Goal: Information Seeking & Learning: Learn about a topic

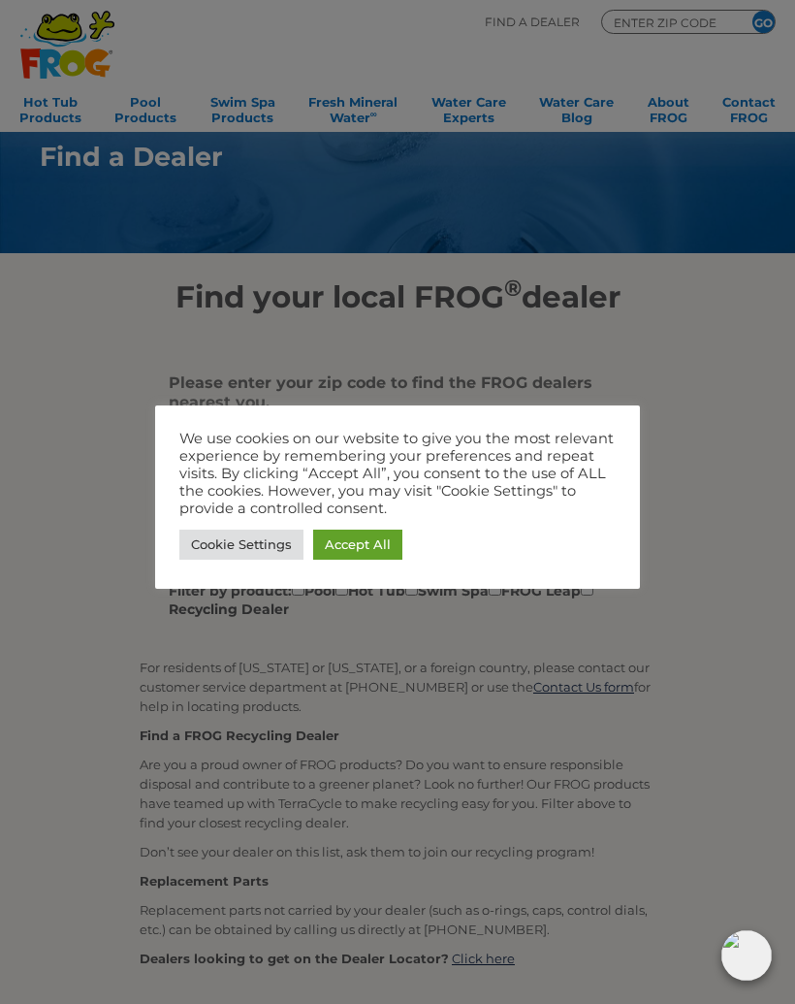
click at [373, 543] on link "Accept All" at bounding box center [357, 545] width 89 height 30
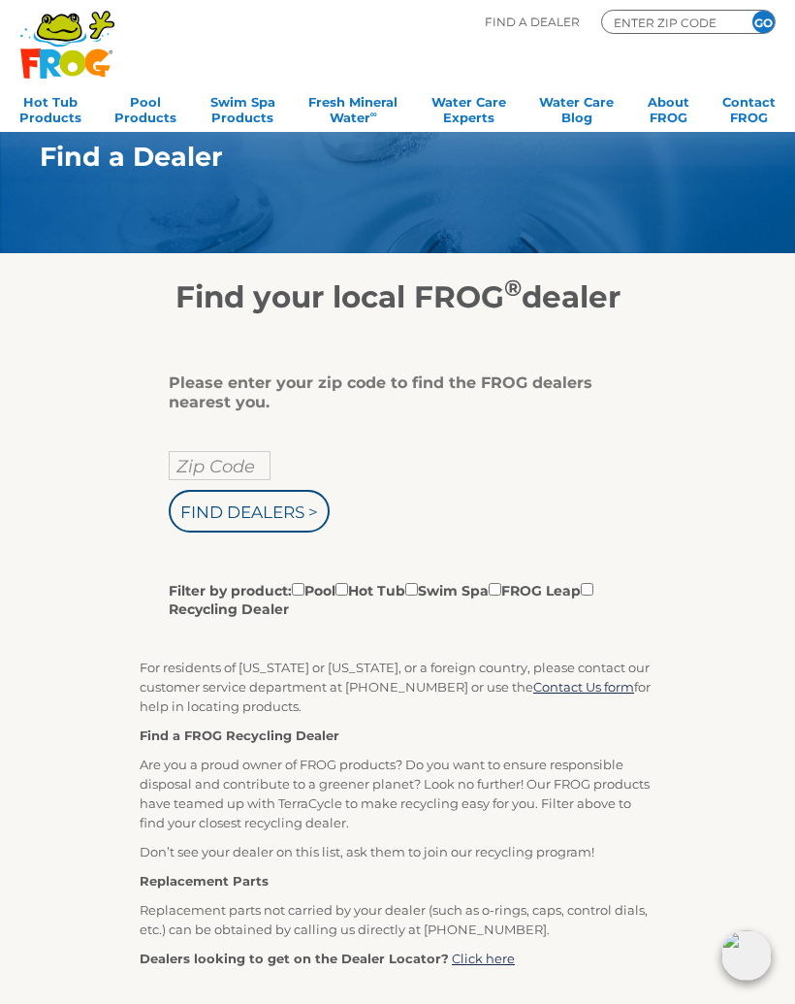
click at [215, 462] on input "Zip Code" at bounding box center [220, 465] width 102 height 29
type input "Zip Code"
click at [211, 470] on input "text" at bounding box center [220, 465] width 102 height 29
type input "15845"
click at [348, 595] on input "Filter by product: Pool Hot Tub Swim Spa FROG Leap Recycling Dealer" at bounding box center [342, 589] width 13 height 13
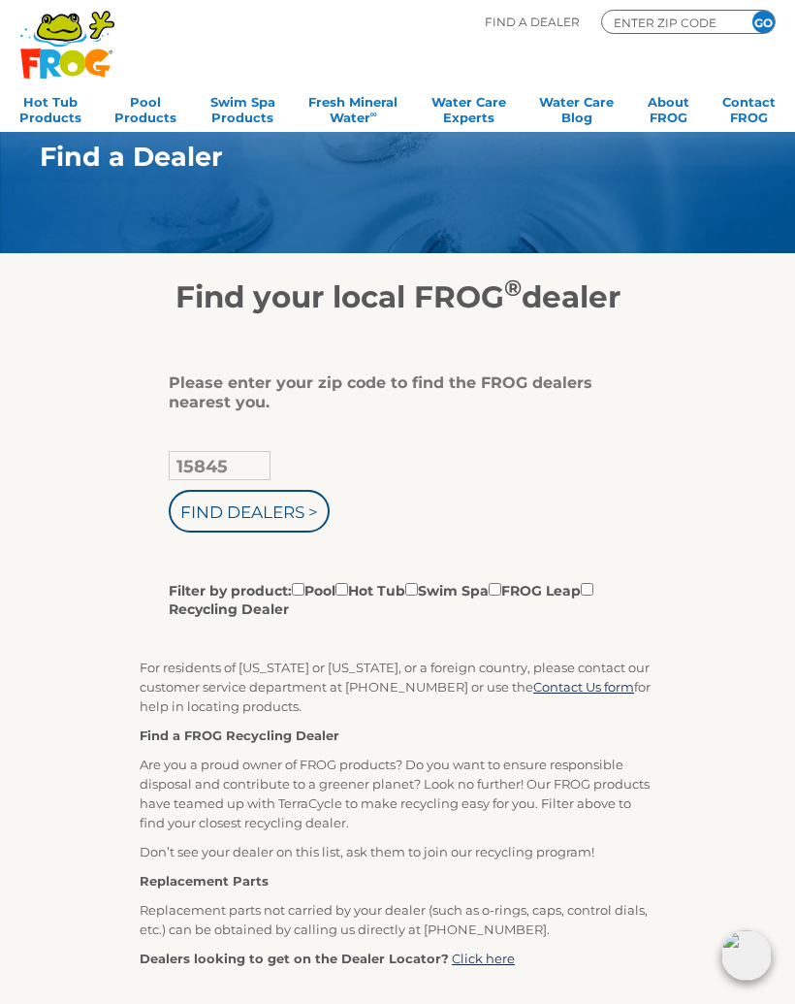
checkbox input "true"
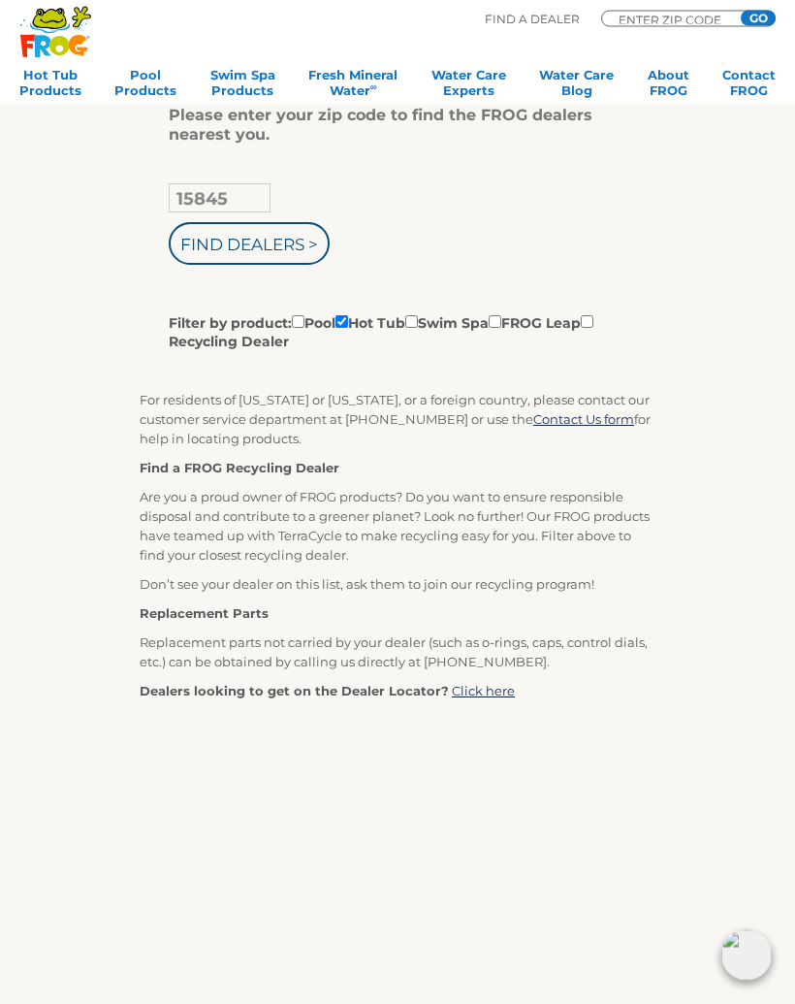
scroll to position [268, 0]
click at [270, 243] on input "Find Dealers >" at bounding box center [249, 243] width 161 height 43
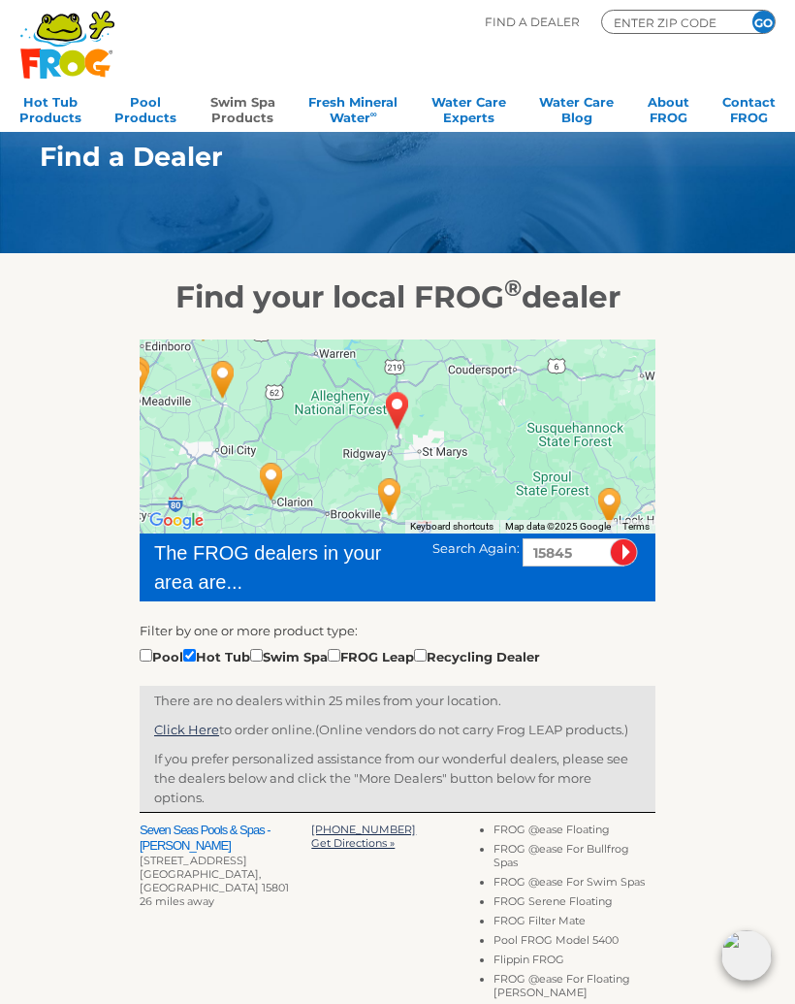
click at [242, 110] on link "Swim Spa Products" at bounding box center [243, 107] width 65 height 39
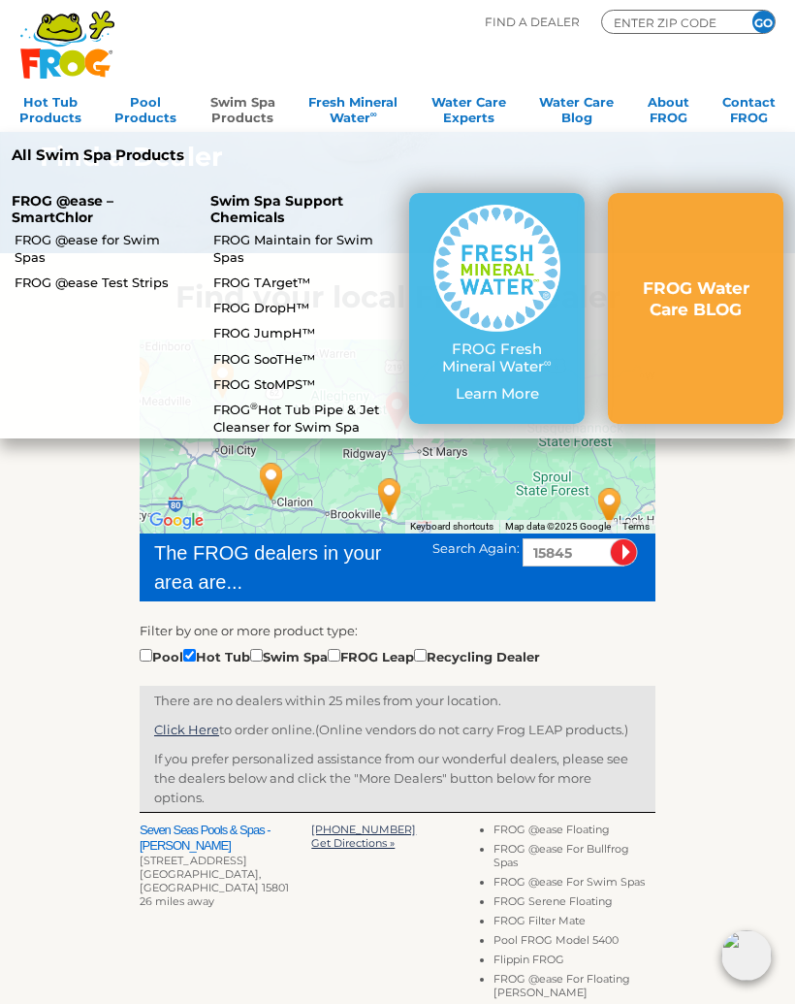
click at [107, 237] on link "FROG @ease for Swim Spas" at bounding box center [104, 248] width 179 height 35
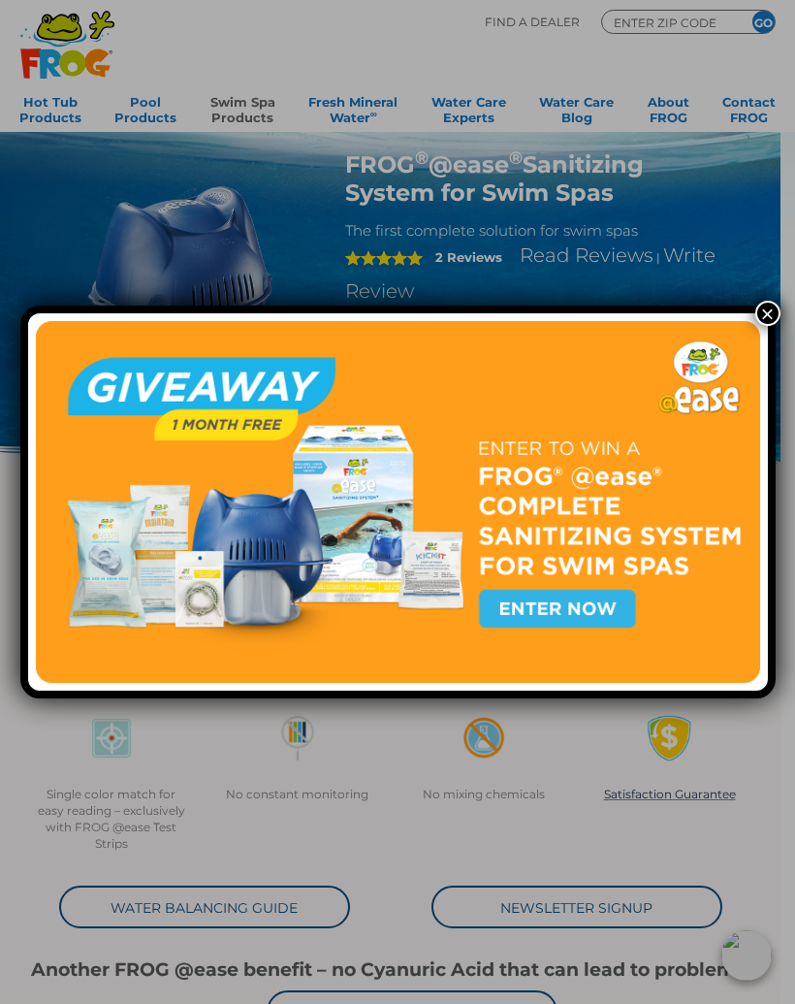
click at [767, 305] on button "×" at bounding box center [768, 313] width 25 height 25
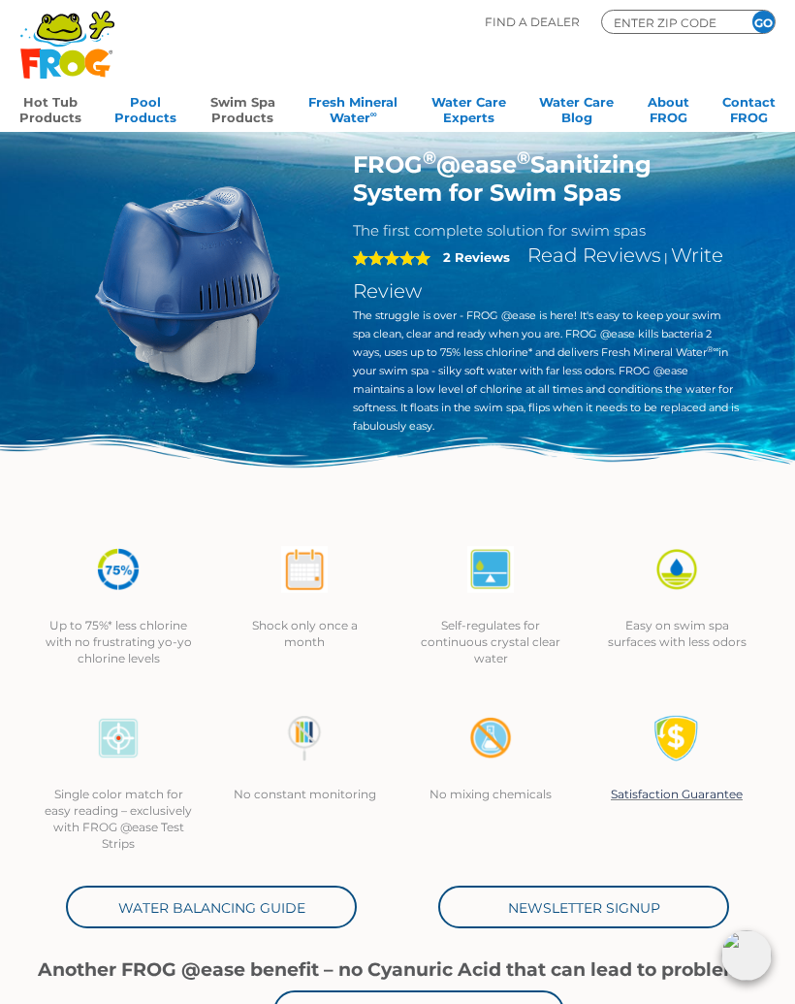
click at [49, 105] on link "Hot Tub Products" at bounding box center [50, 107] width 62 height 39
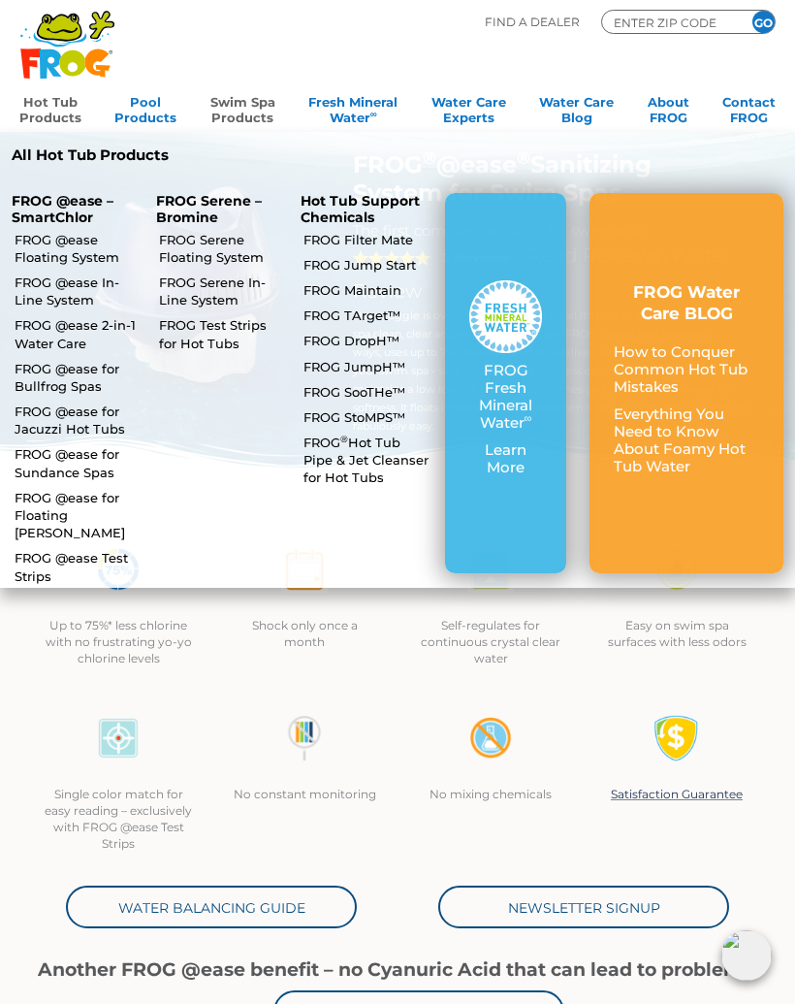
click at [72, 154] on p "All Hot Tub Products" at bounding box center [198, 154] width 372 height 17
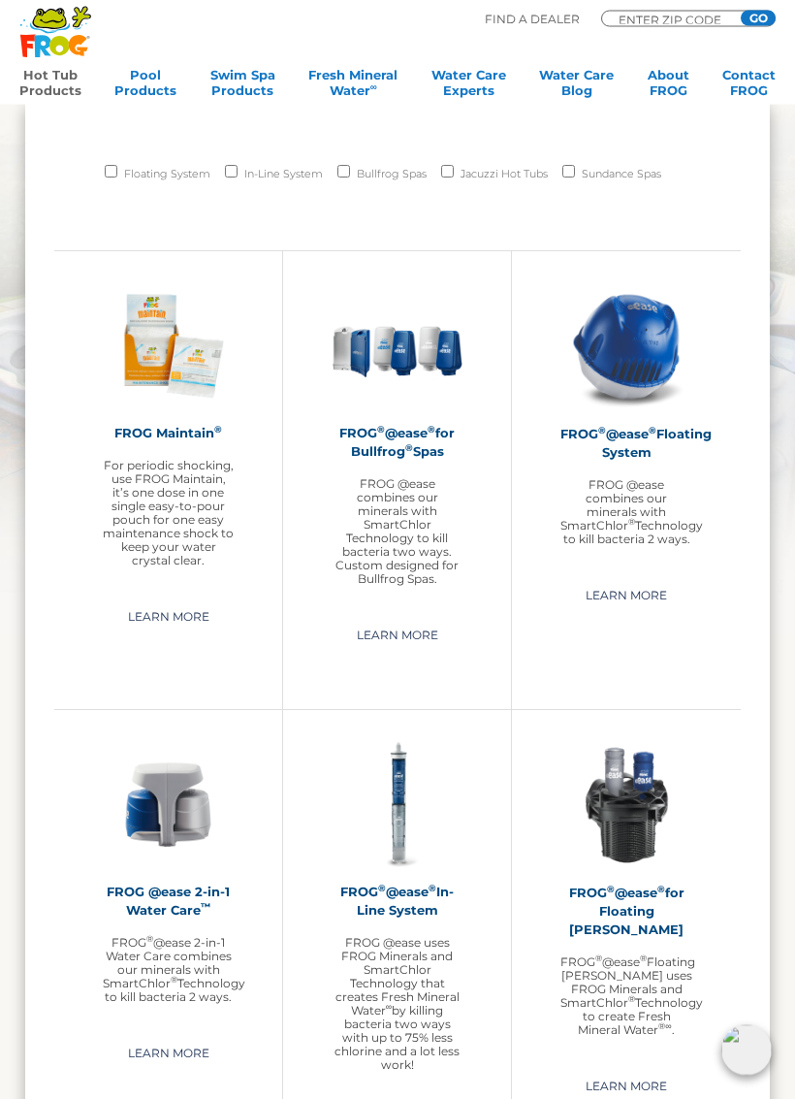
scroll to position [1342, 0]
click at [621, 611] on link "Learn More" at bounding box center [627, 595] width 126 height 31
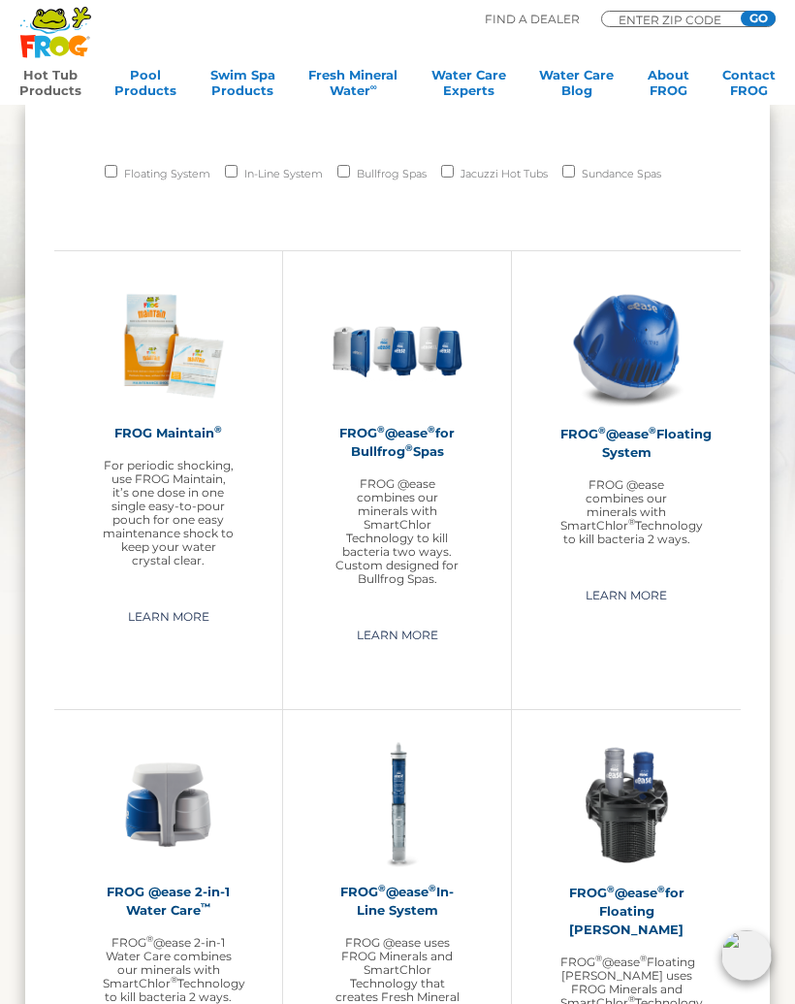
click at [625, 893] on h2 "FROG ® @ease ® for Floating Weir" at bounding box center [627, 911] width 132 height 55
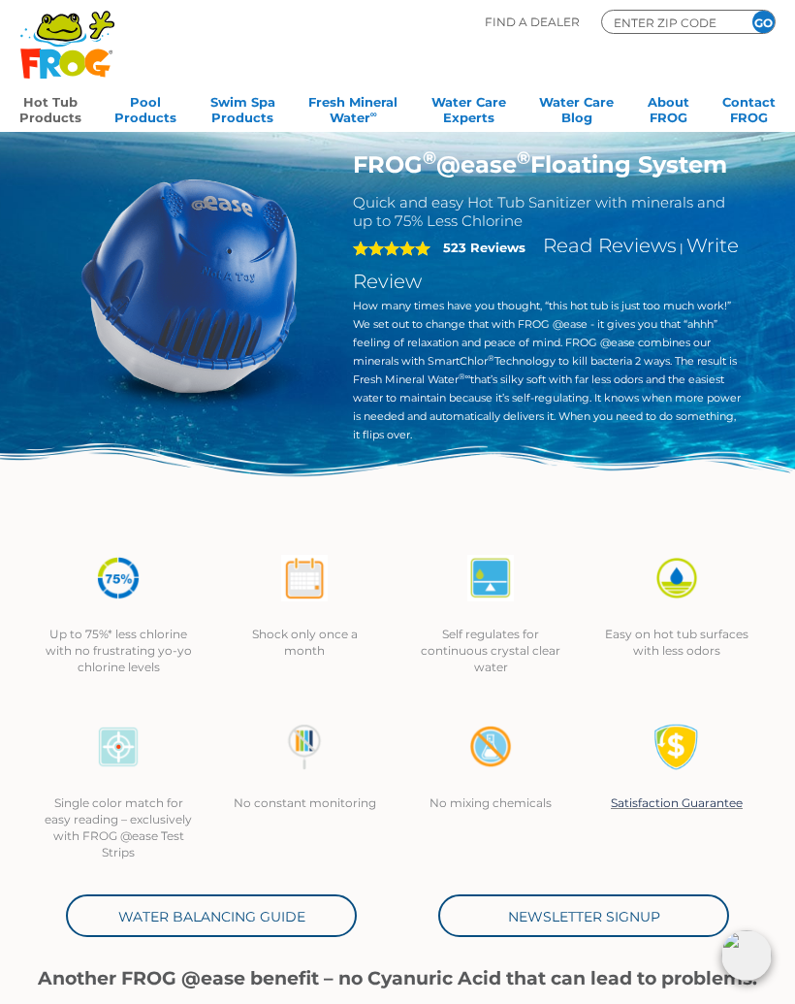
click at [115, 640] on p "Up to 75%* less chlorine with no frustrating yo-yo chlorine levels" at bounding box center [118, 650] width 147 height 49
click at [116, 586] on img at bounding box center [118, 578] width 47 height 47
click at [126, 652] on p "Up to 75%* less chlorine with no frustrating yo-yo chlorine levels" at bounding box center [118, 650] width 147 height 49
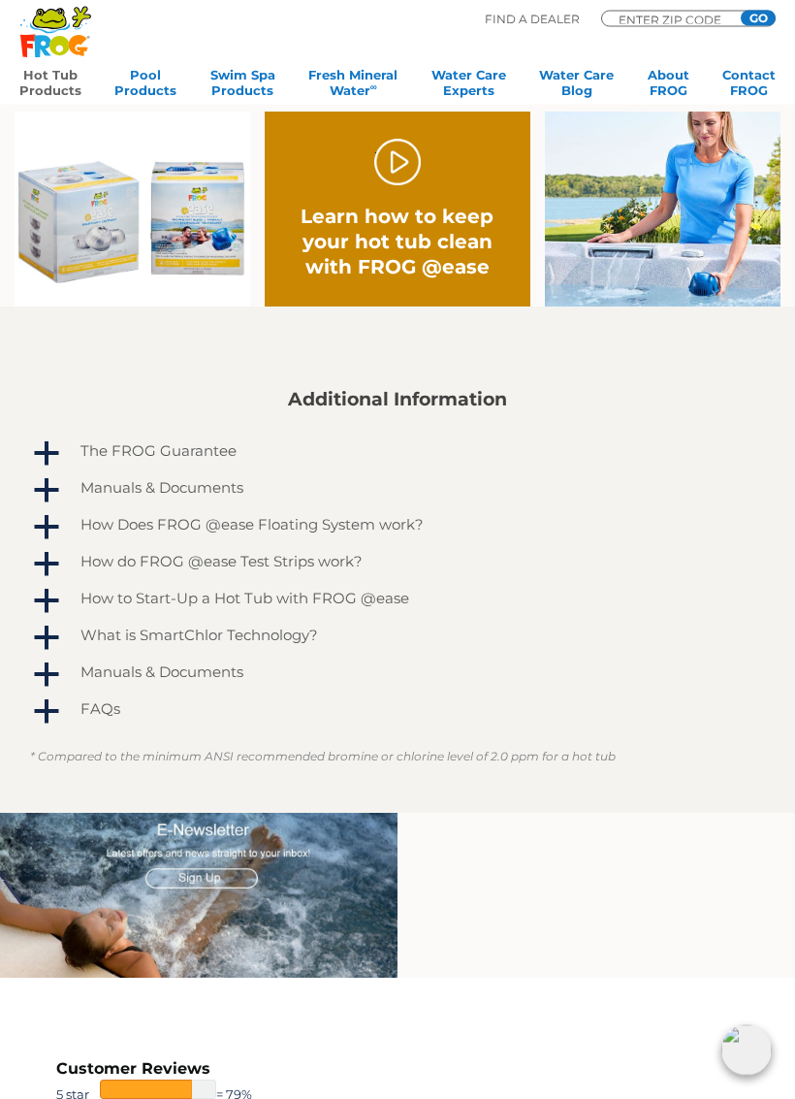
scroll to position [1013, 0]
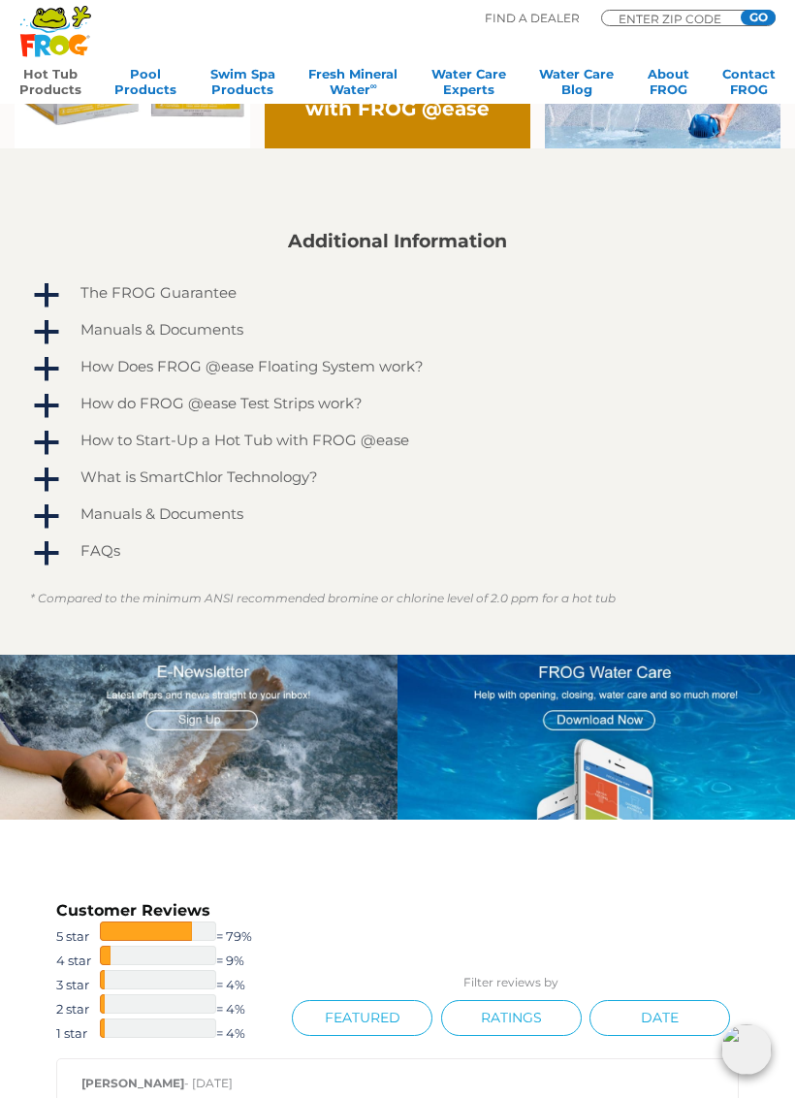
click at [50, 373] on span "a" at bounding box center [46, 370] width 29 height 29
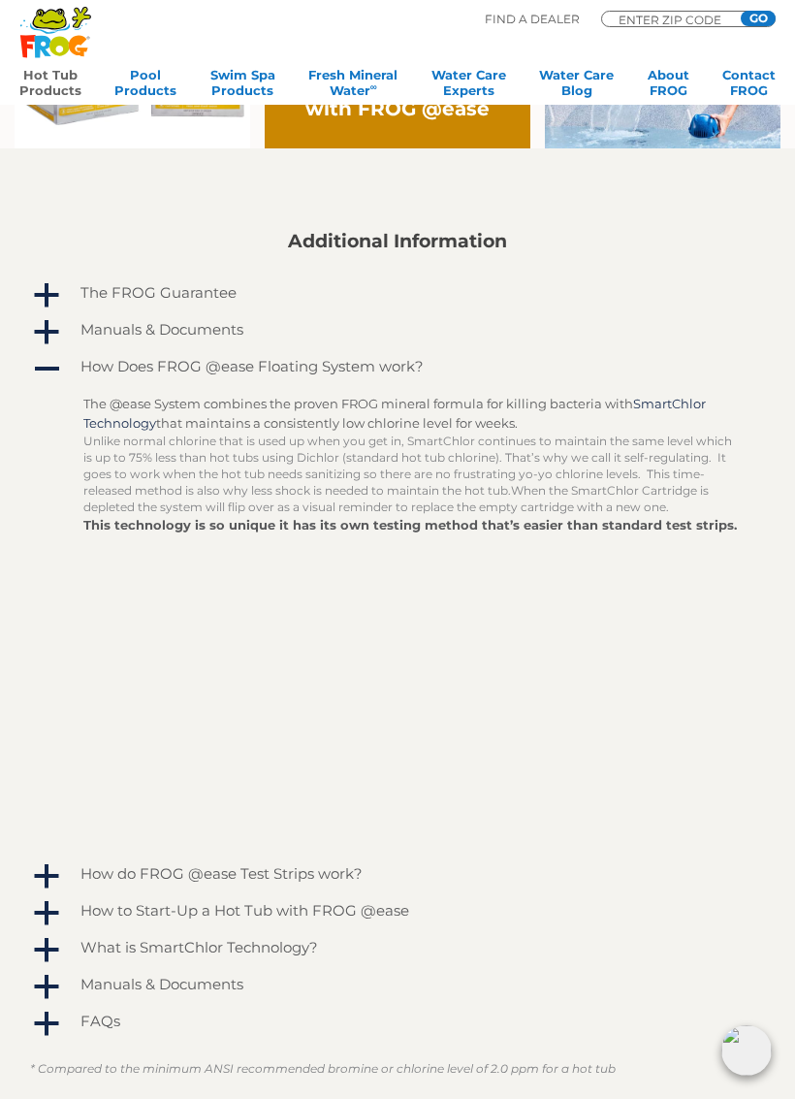
click at [49, 370] on span "A" at bounding box center [46, 369] width 29 height 29
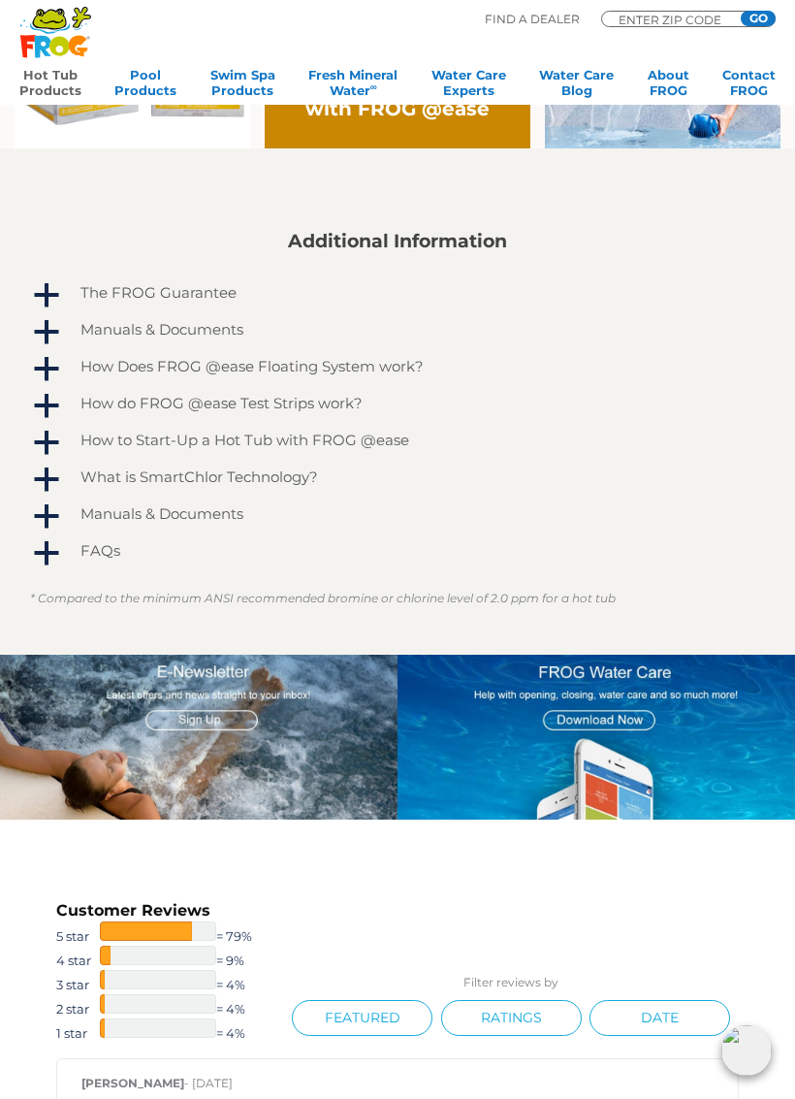
click at [53, 450] on span "a" at bounding box center [46, 443] width 29 height 29
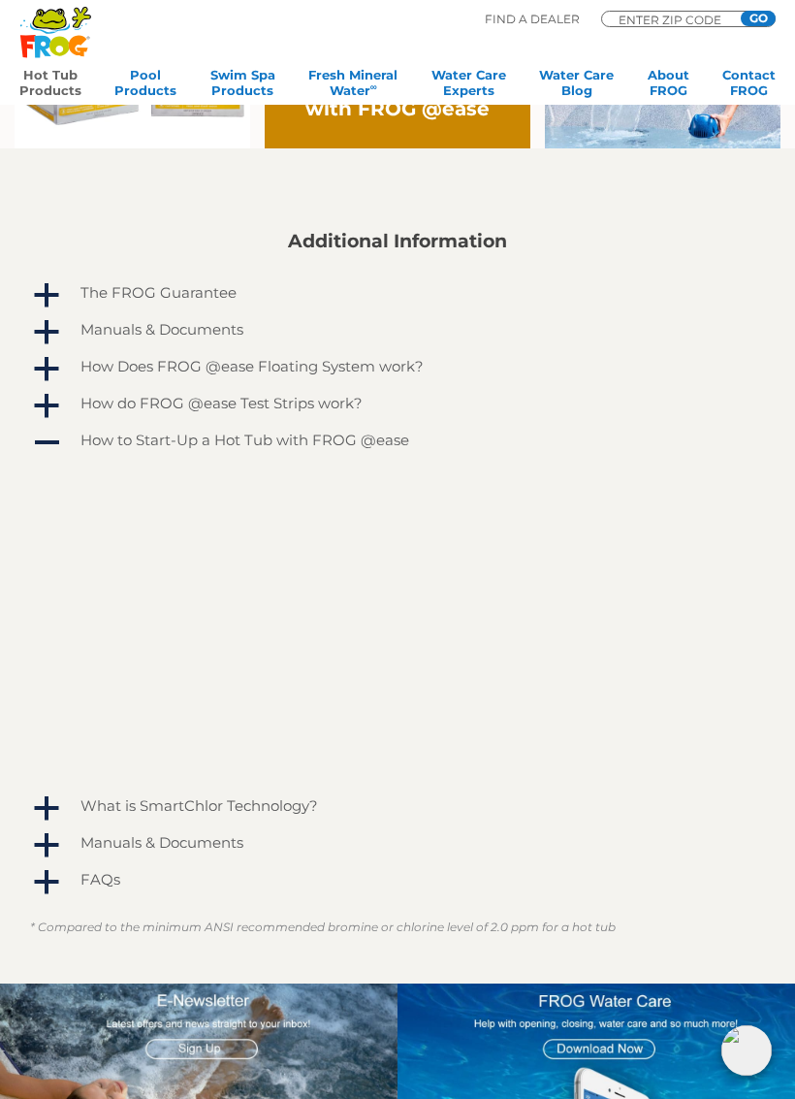
click at [42, 807] on span "a" at bounding box center [46, 808] width 29 height 29
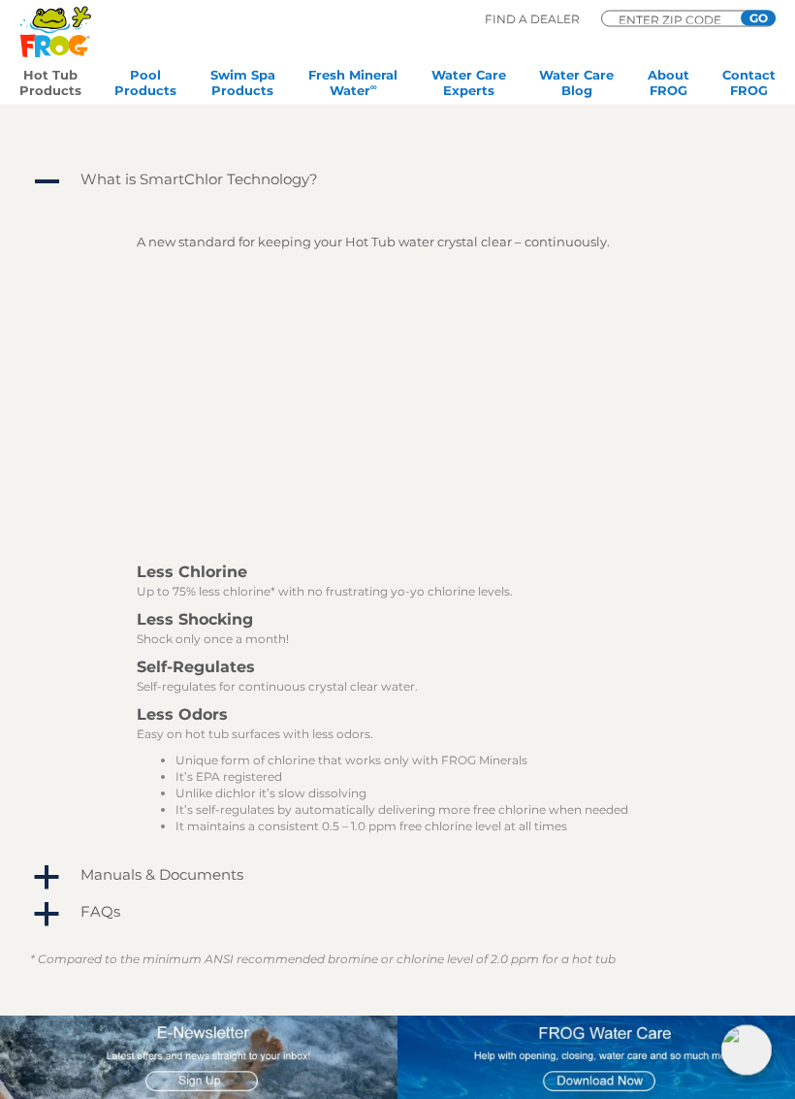
scroll to position [1798, 0]
click at [49, 880] on span "a" at bounding box center [46, 877] width 29 height 29
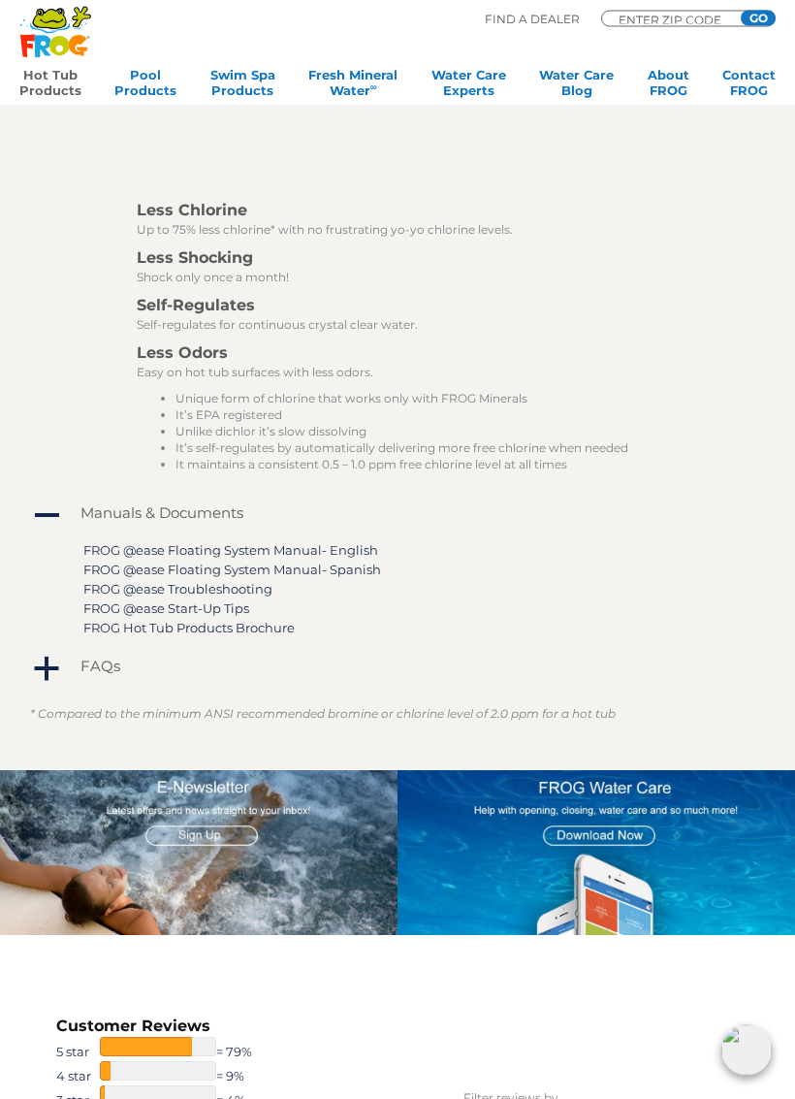
scroll to position [2160, 0]
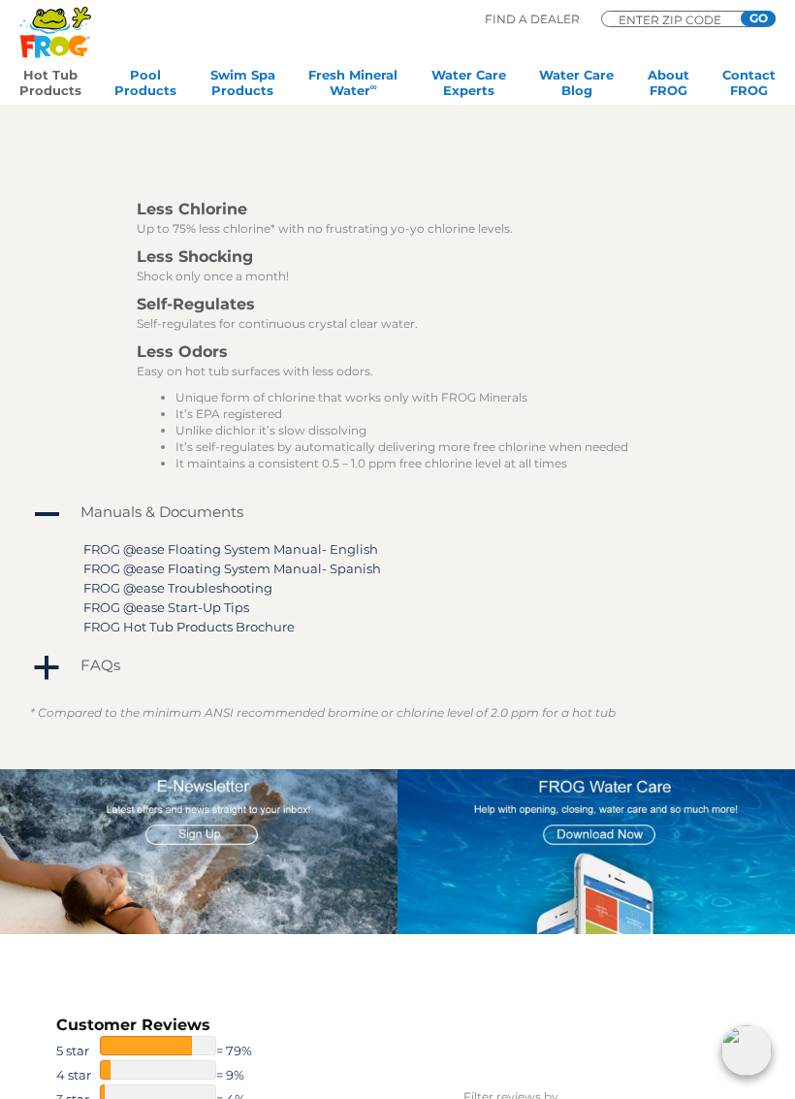
click at [49, 663] on span "a" at bounding box center [46, 668] width 29 height 29
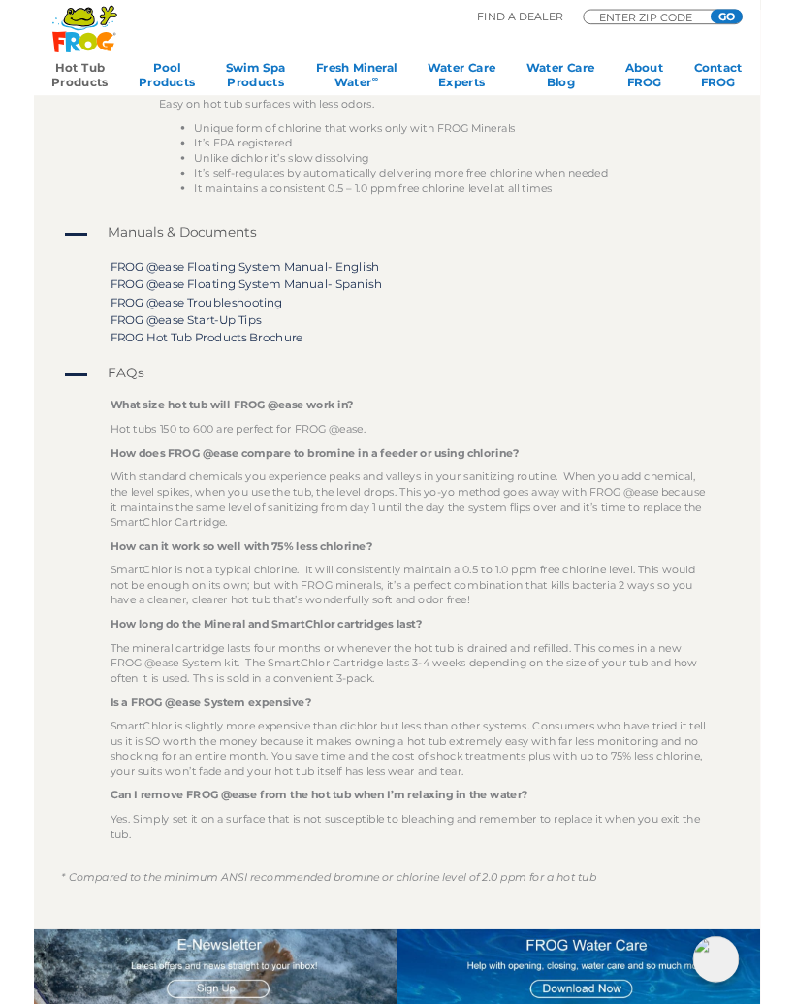
scroll to position [2422, 0]
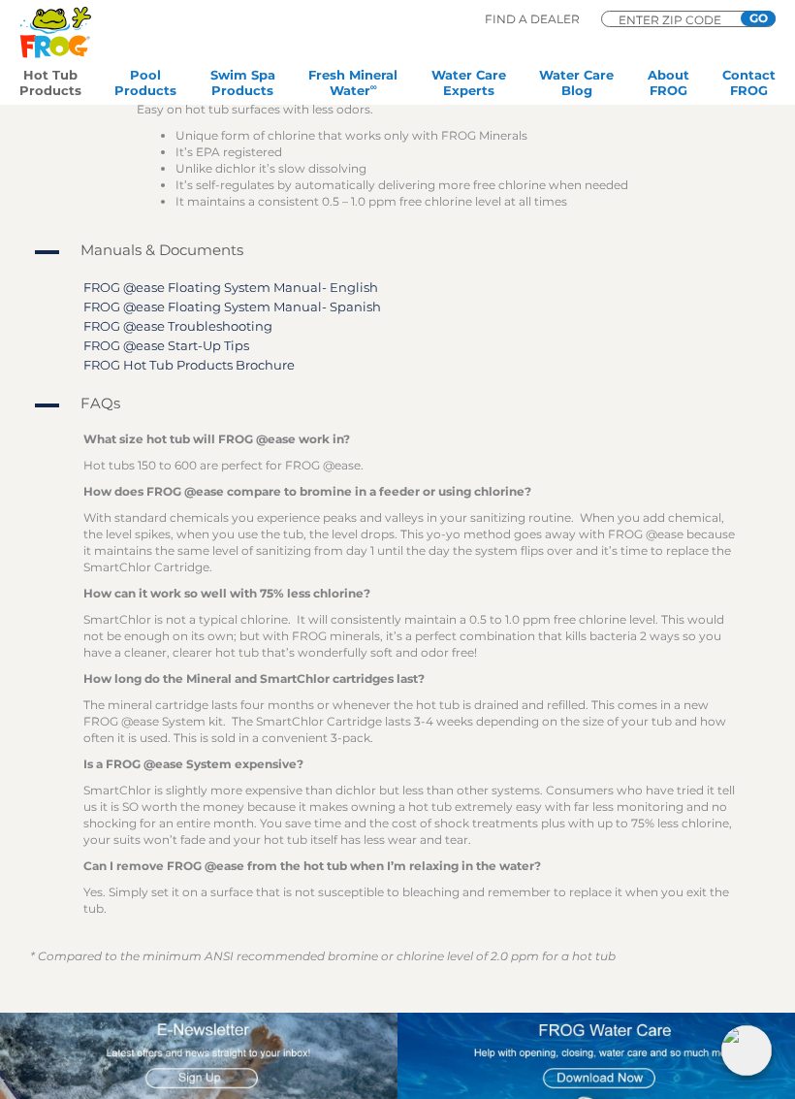
click at [147, 285] on link "FROG @ease Floating System Manual- English" at bounding box center [230, 287] width 295 height 16
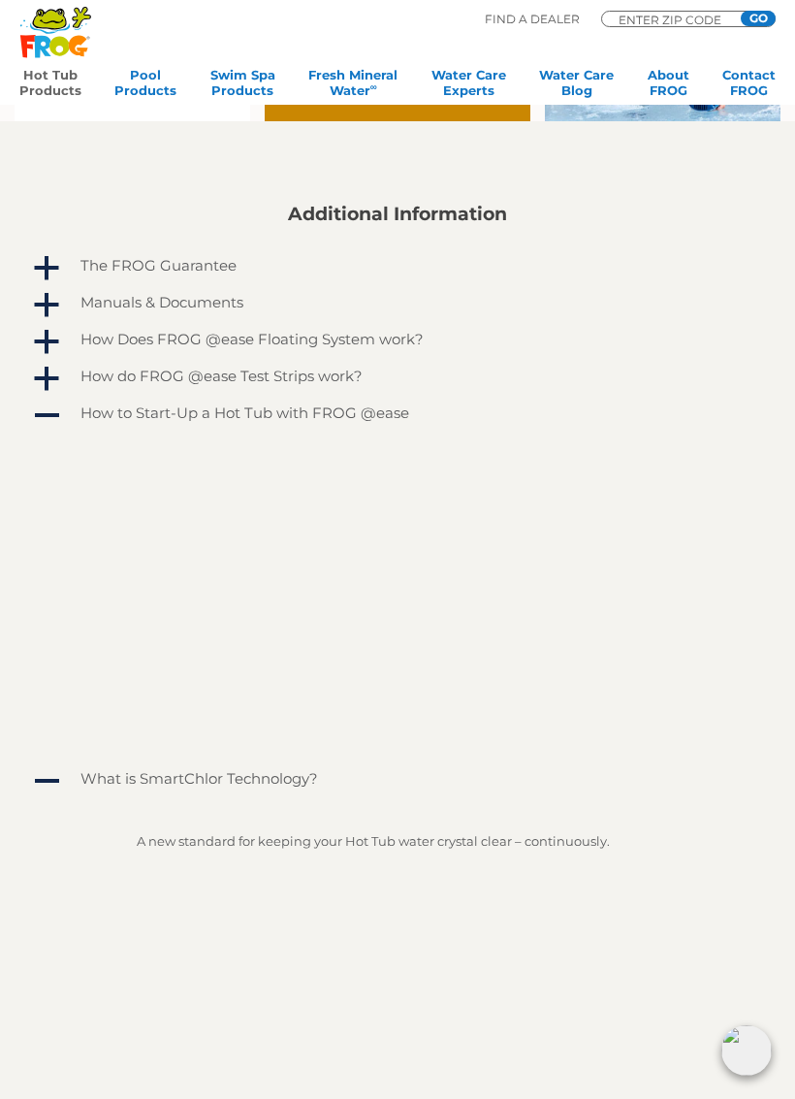
scroll to position [1201, 0]
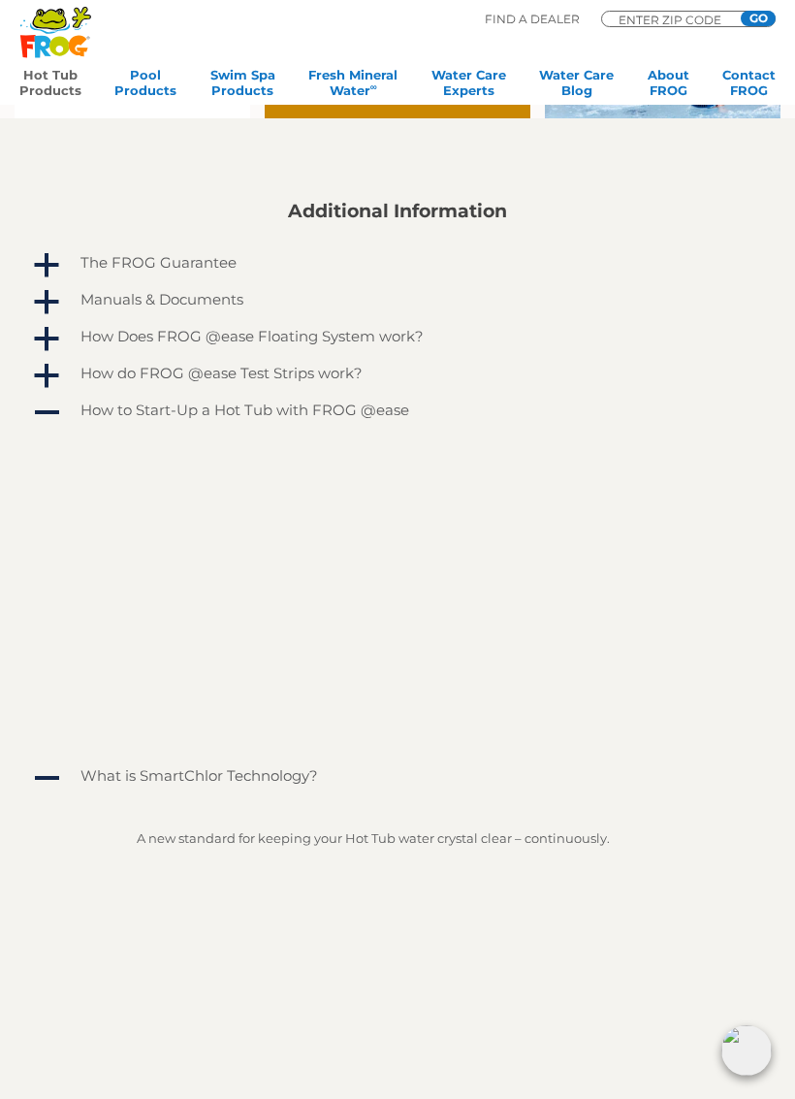
click at [54, 305] on span "a" at bounding box center [46, 302] width 29 height 29
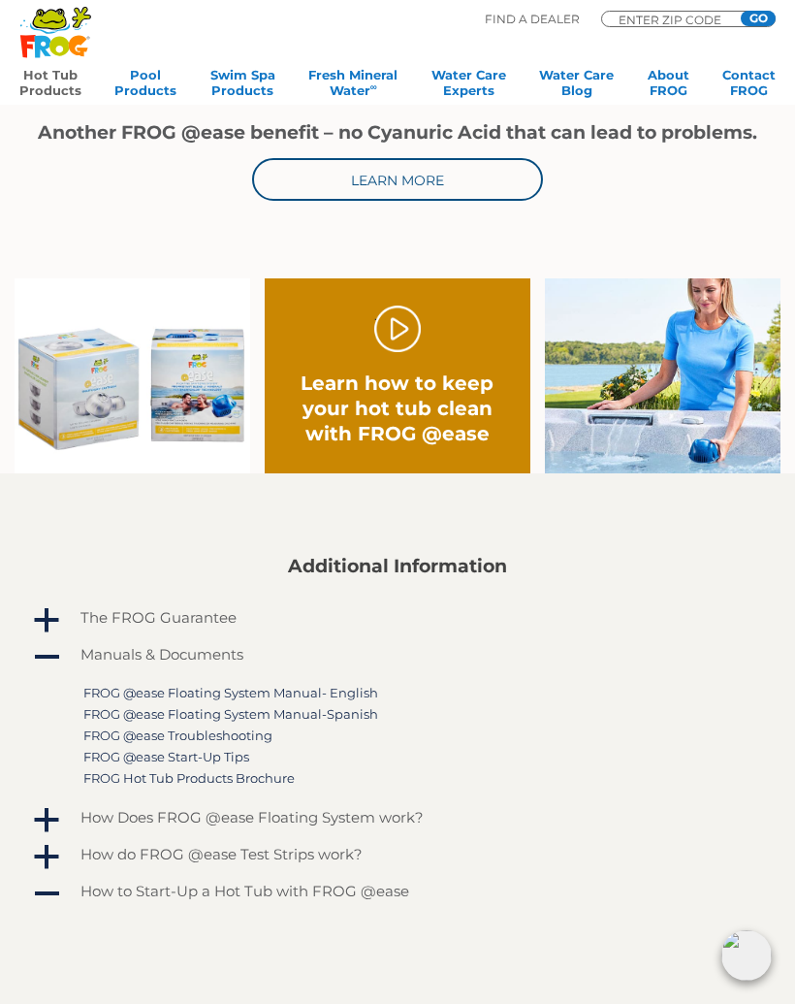
scroll to position [845, 0]
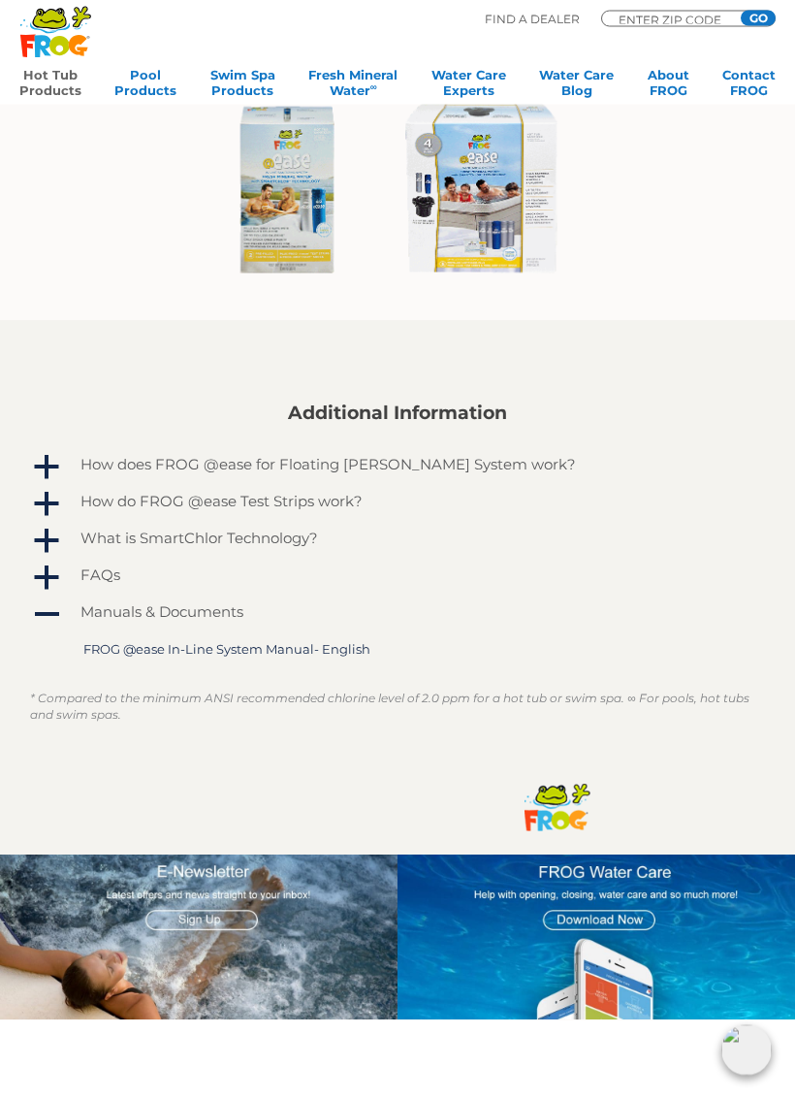
scroll to position [1056, 0]
click at [50, 470] on span "a" at bounding box center [46, 467] width 29 height 29
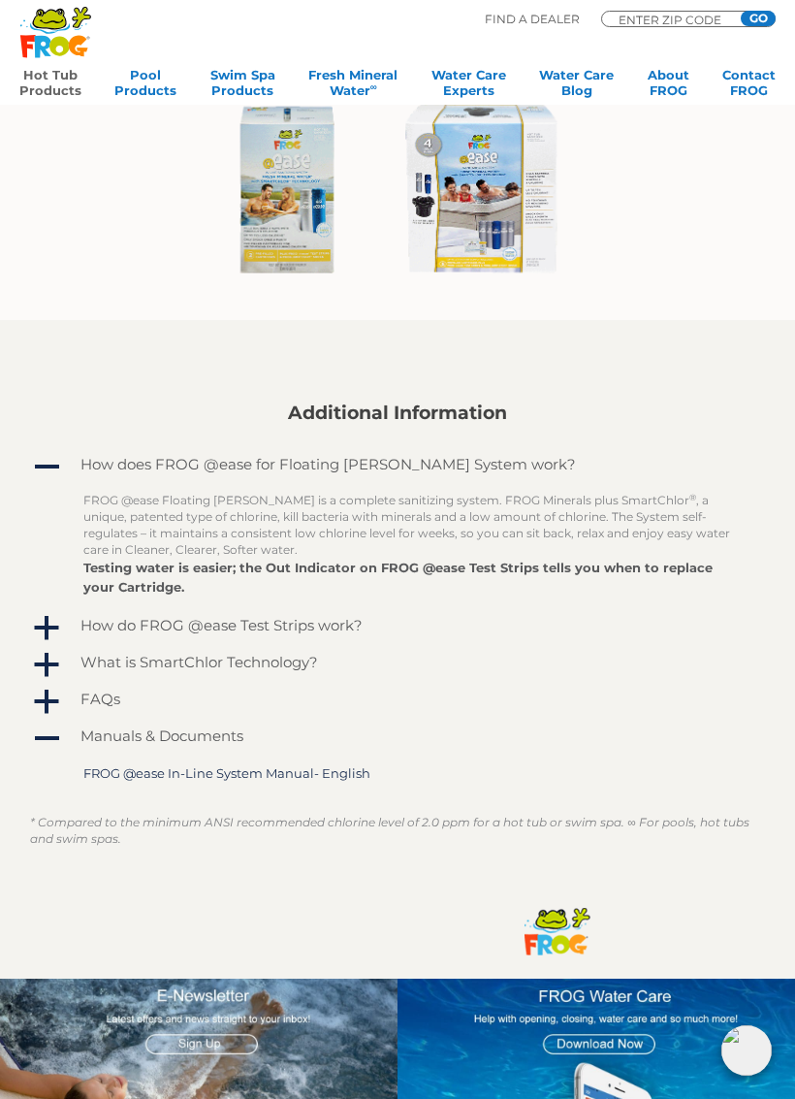
click at [49, 671] on span "a" at bounding box center [46, 665] width 29 height 29
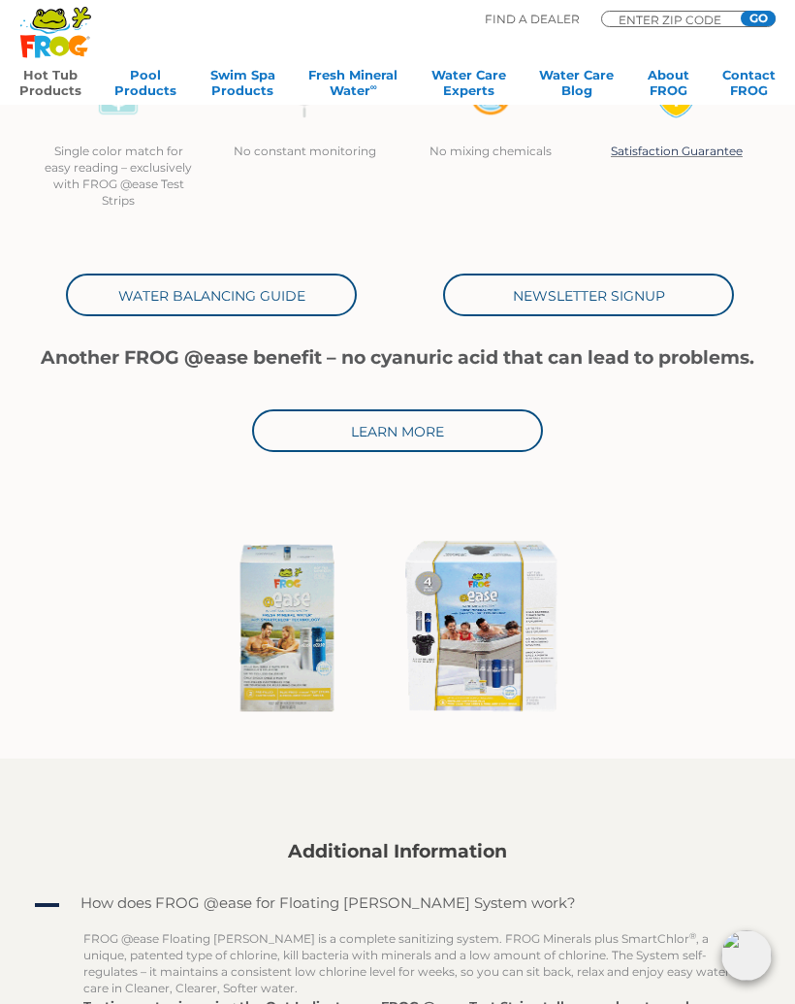
scroll to position [617, 0]
click at [479, 629] on img at bounding box center [397, 630] width 369 height 199
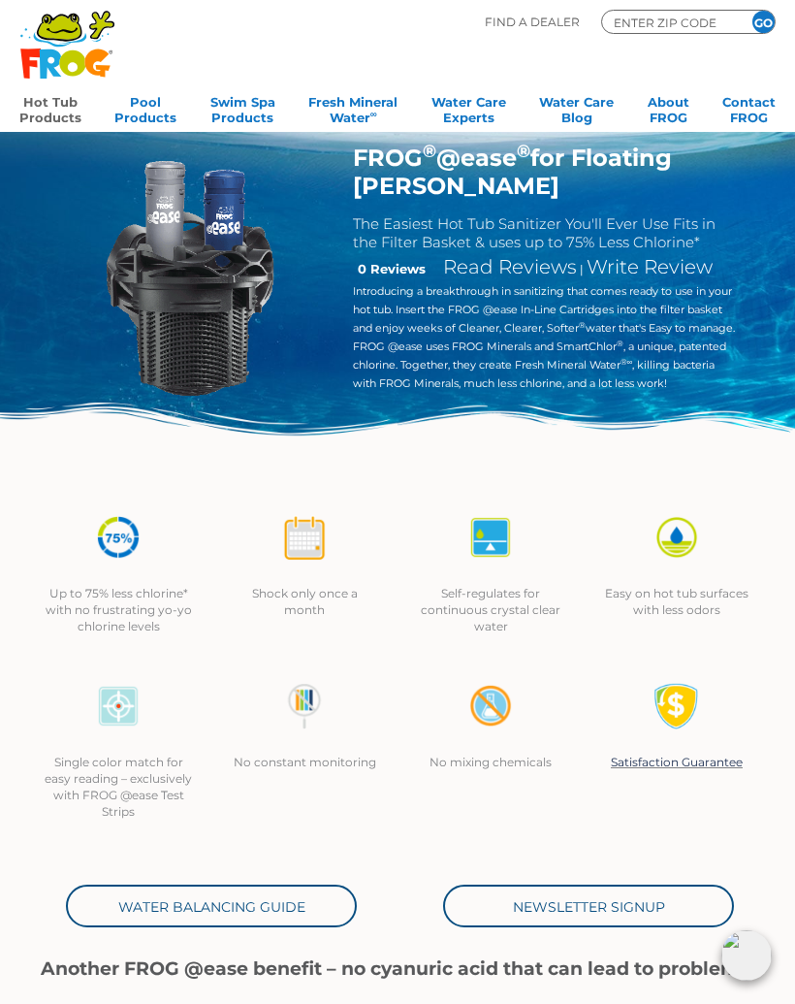
scroll to position [0, 0]
